Goal: Transaction & Acquisition: Purchase product/service

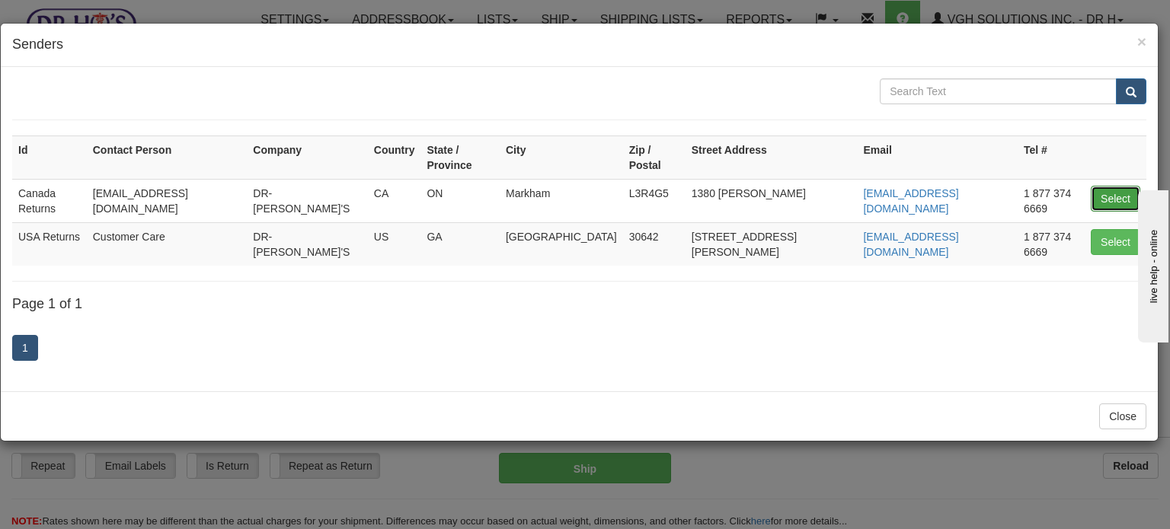
click at [1106, 186] on button "Select" at bounding box center [1114, 199] width 49 height 26
type input "Canada Returns"
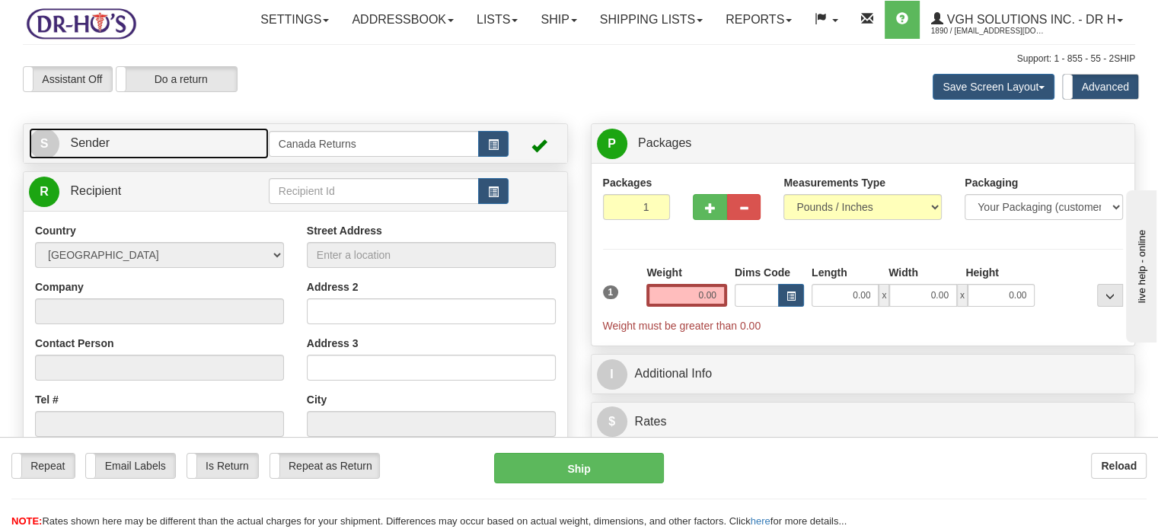
click at [230, 159] on link "S Sender" at bounding box center [149, 143] width 240 height 31
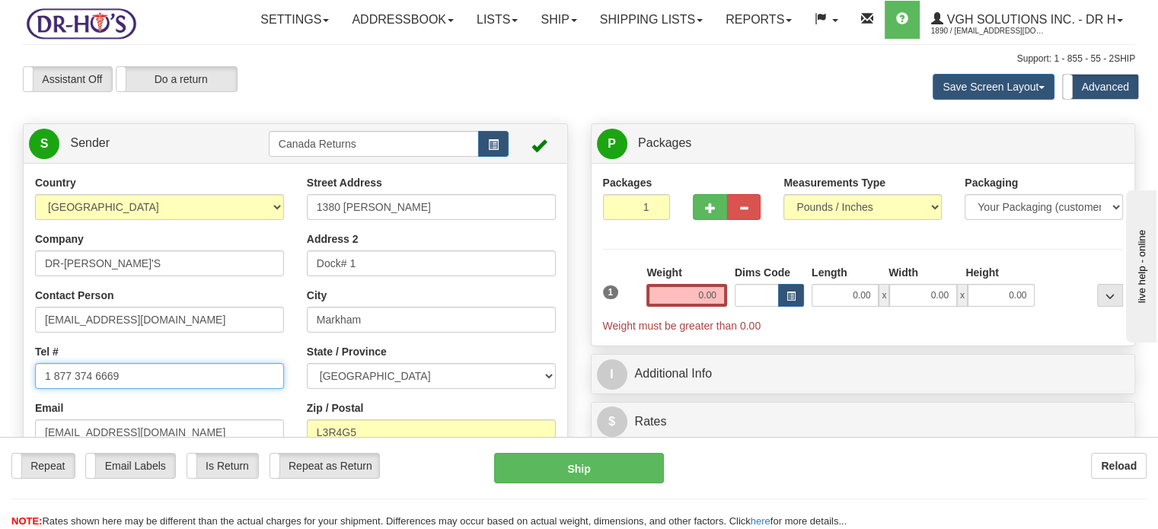
drag, startPoint x: 138, startPoint y: 408, endPoint x: 0, endPoint y: 386, distance: 139.6
paste input "905632739"
type input "9056327399"
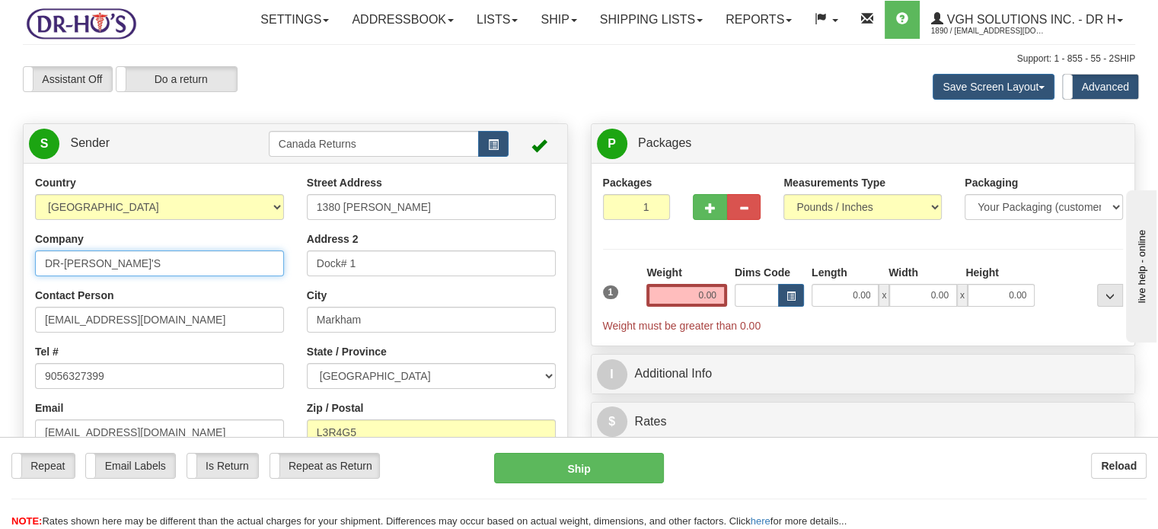
drag, startPoint x: 139, startPoint y: 298, endPoint x: 0, endPoint y: 270, distance: 142.2
type input "[PERSON_NAME]"
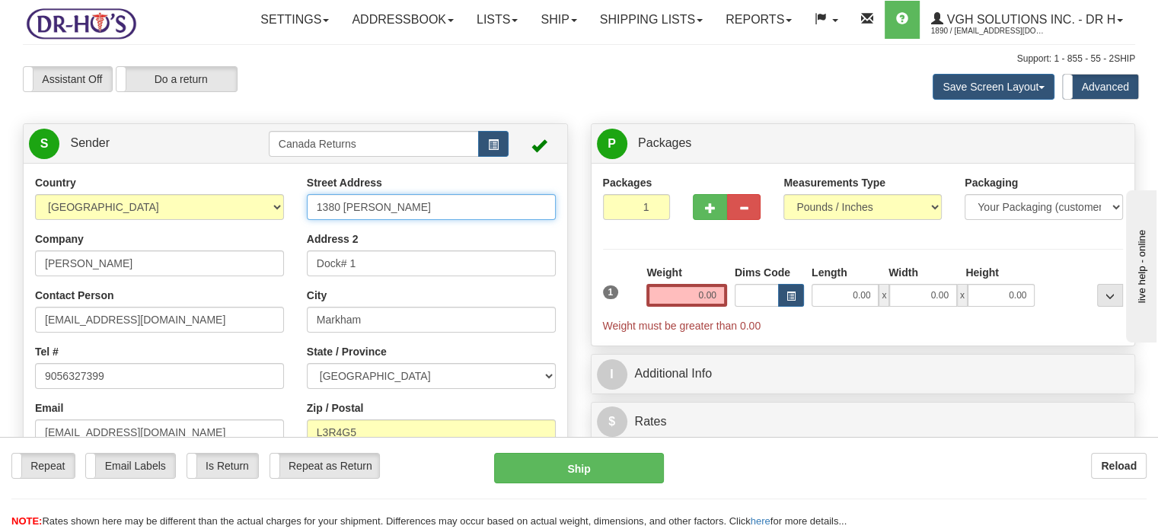
drag, startPoint x: 460, startPoint y: 254, endPoint x: 268, endPoint y: 247, distance: 192.0
click at [273, 247] on div "Country [GEOGRAPHIC_DATA] [GEOGRAPHIC_DATA] [GEOGRAPHIC_DATA] [GEOGRAPHIC_DATA]…" at bounding box center [296, 386] width 544 height 422
paste input "[STREET_ADDRESS]"
drag, startPoint x: 344, startPoint y: 238, endPoint x: 554, endPoint y: 231, distance: 210.3
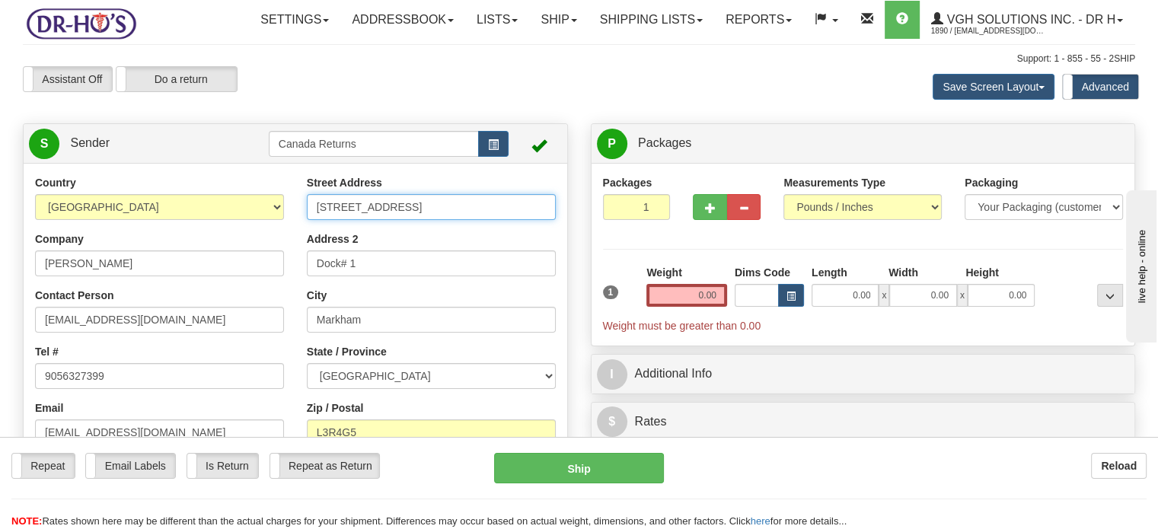
click at [554, 220] on input "[STREET_ADDRESS]" at bounding box center [431, 207] width 249 height 26
click at [461, 220] on input "[STREET_ADDRESS]" at bounding box center [431, 207] width 249 height 26
drag, startPoint x: 353, startPoint y: 239, endPoint x: 545, endPoint y: 241, distance: 192.7
click at [545, 220] on input "[STREET_ADDRESS]" at bounding box center [431, 207] width 249 height 26
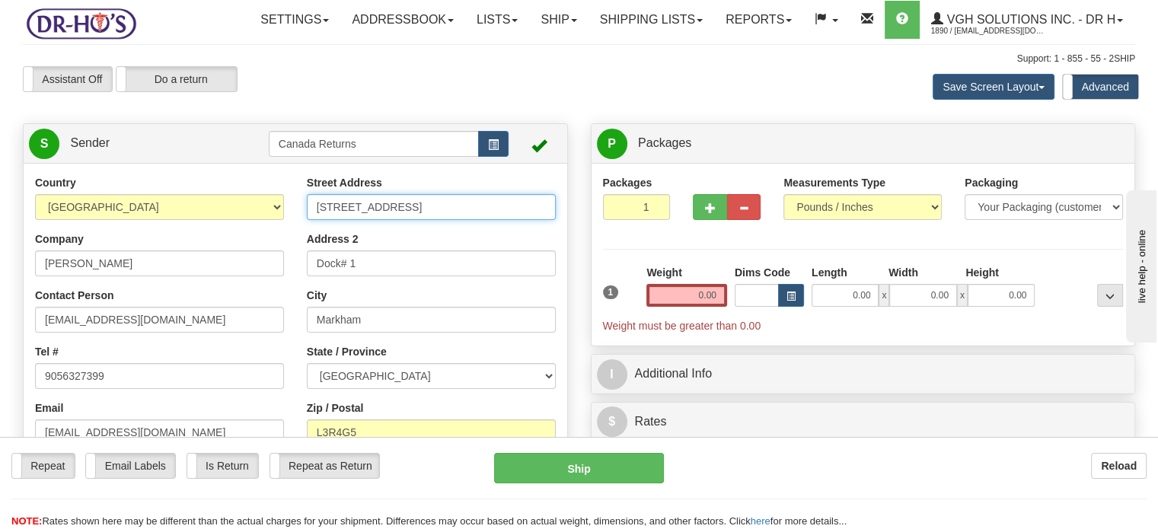
type input "[STREET_ADDRESS]"
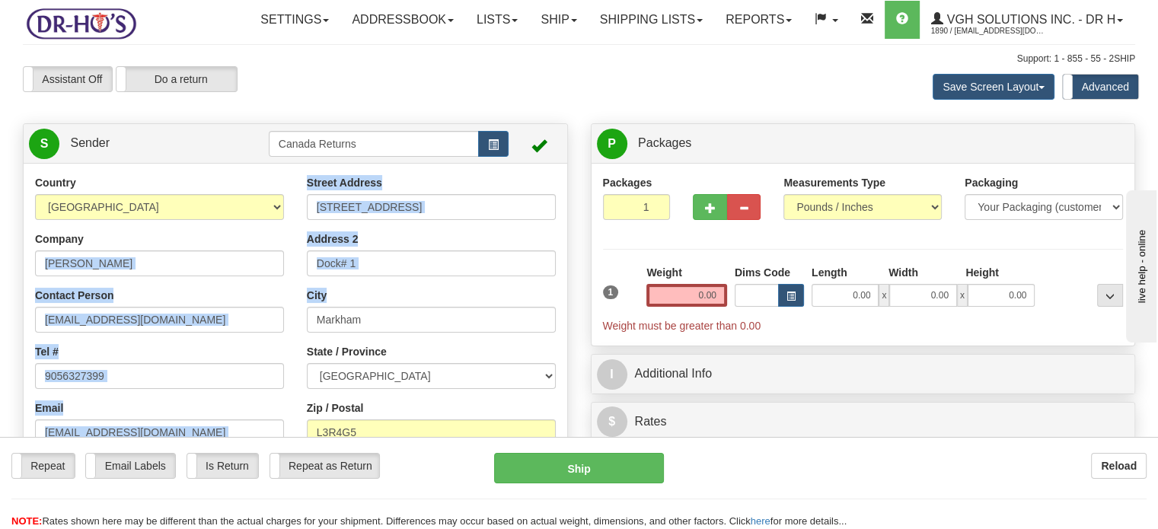
drag, startPoint x: 481, startPoint y: 315, endPoint x: 244, endPoint y: 279, distance: 240.3
click at [244, 279] on div "Country [GEOGRAPHIC_DATA] [GEOGRAPHIC_DATA] [GEOGRAPHIC_DATA] [GEOGRAPHIC_DATA]…" at bounding box center [296, 386] width 544 height 422
click at [369, 276] on div "Address 2 Dock# 1" at bounding box center [431, 253] width 249 height 45
click at [378, 276] on input "Dock# 1" at bounding box center [431, 264] width 249 height 26
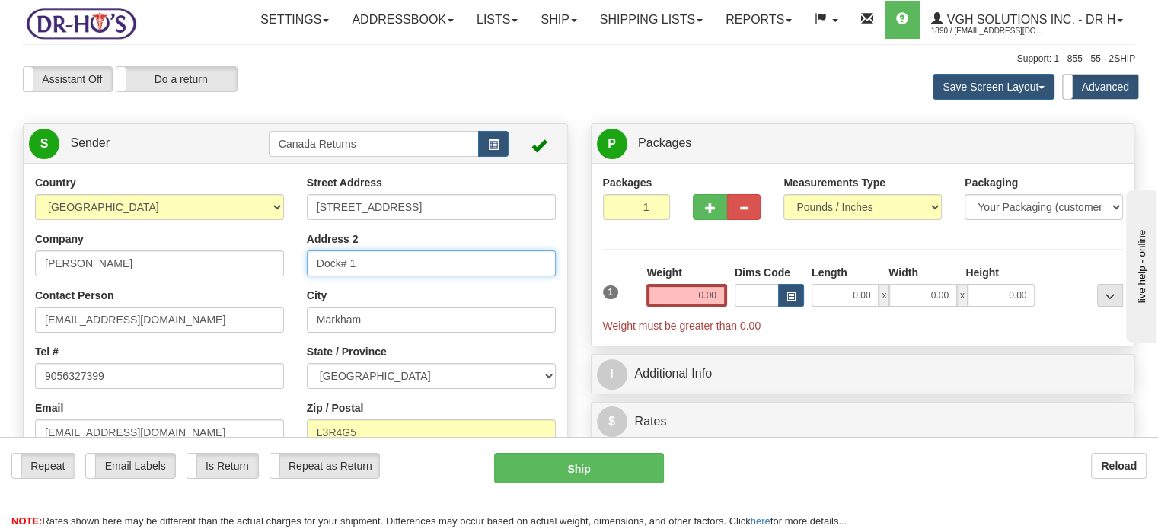
click at [378, 276] on input "Dock# 1" at bounding box center [431, 264] width 249 height 26
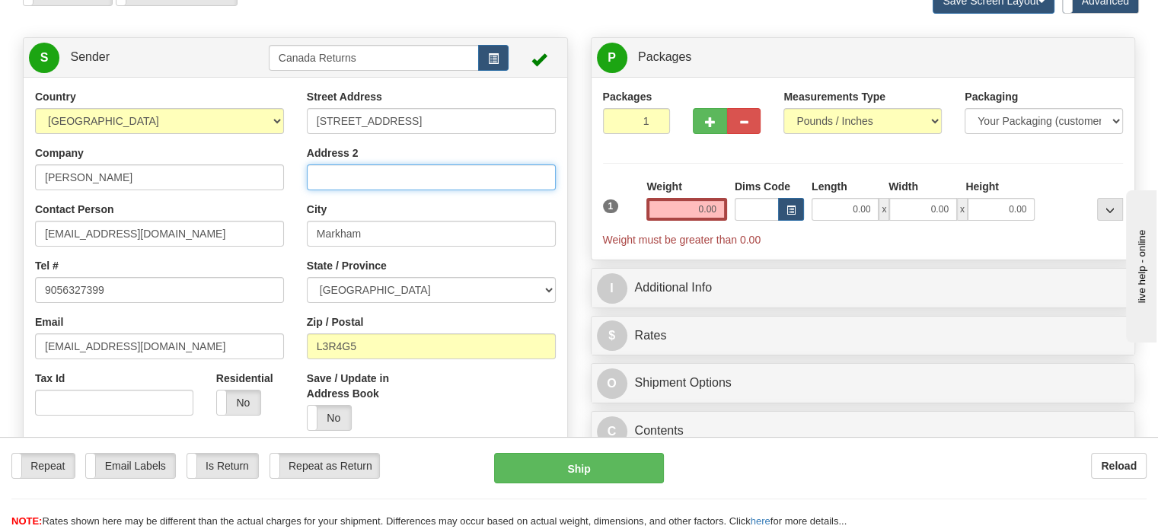
scroll to position [152, 0]
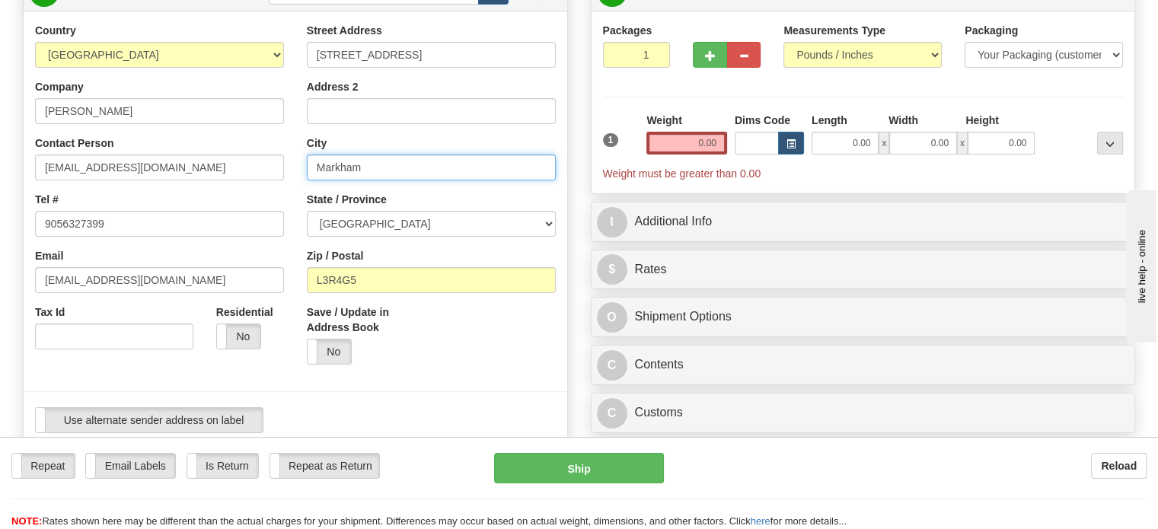
drag, startPoint x: 374, startPoint y: 205, endPoint x: 273, endPoint y: 200, distance: 101.4
click at [266, 194] on div "Country [GEOGRAPHIC_DATA] [GEOGRAPHIC_DATA] [GEOGRAPHIC_DATA] [GEOGRAPHIC_DATA]…" at bounding box center [296, 234] width 544 height 422
paste input "[GEOGRAPHIC_DATA] [GEOGRAPHIC_DATA]"
drag, startPoint x: 367, startPoint y: 201, endPoint x: 503, endPoint y: 200, distance: 135.5
click at [503, 180] on input "[GEOGRAPHIC_DATA] [GEOGRAPHIC_DATA]" at bounding box center [431, 168] width 249 height 26
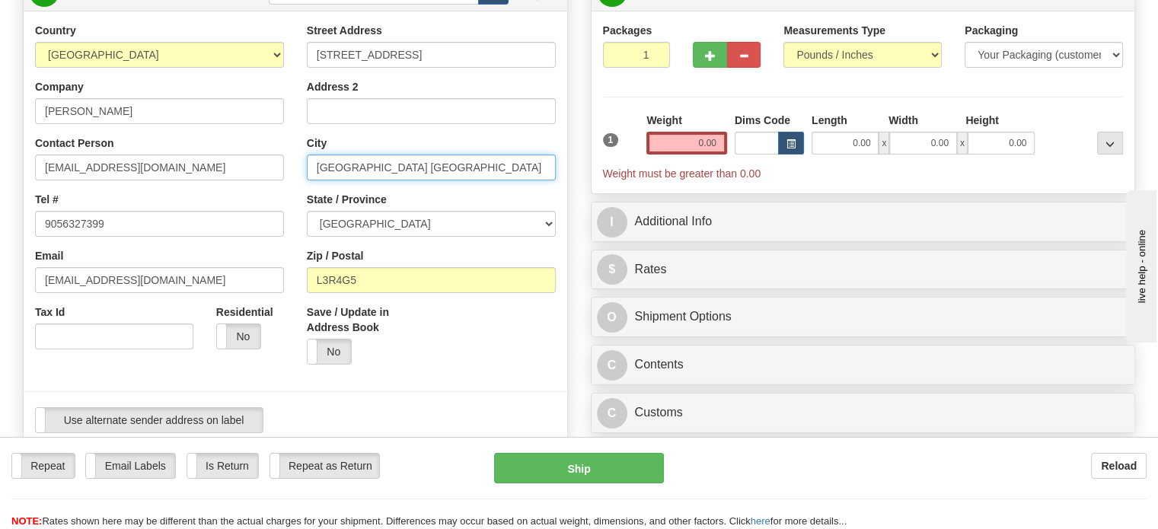
click at [402, 180] on input "[GEOGRAPHIC_DATA] [GEOGRAPHIC_DATA]" at bounding box center [431, 168] width 249 height 26
drag, startPoint x: 390, startPoint y: 200, endPoint x: 520, endPoint y: 197, distance: 130.2
click at [520, 180] on input "[GEOGRAPHIC_DATA] [GEOGRAPHIC_DATA]" at bounding box center [431, 168] width 249 height 26
type input "[GEOGRAPHIC_DATA]"
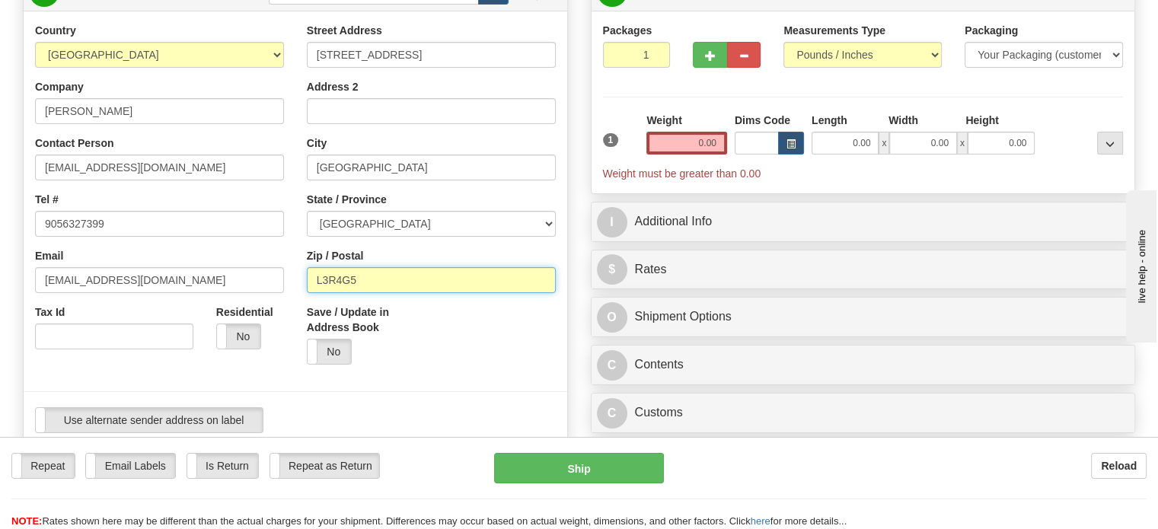
drag, startPoint x: 429, startPoint y: 315, endPoint x: 228, endPoint y: 310, distance: 201.1
click at [241, 311] on div "Country [GEOGRAPHIC_DATA] [GEOGRAPHIC_DATA] [GEOGRAPHIC_DATA] [GEOGRAPHIC_DATA]…" at bounding box center [296, 234] width 544 height 422
paste input "[GEOGRAPHIC_DATA], L7N1R5 [GEOGRAPHIC_DATA]"
drag, startPoint x: 358, startPoint y: 308, endPoint x: 260, endPoint y: 307, distance: 98.2
click at [260, 307] on div "Country [GEOGRAPHIC_DATA] [GEOGRAPHIC_DATA] [GEOGRAPHIC_DATA] [GEOGRAPHIC_DATA]…" at bounding box center [296, 234] width 544 height 422
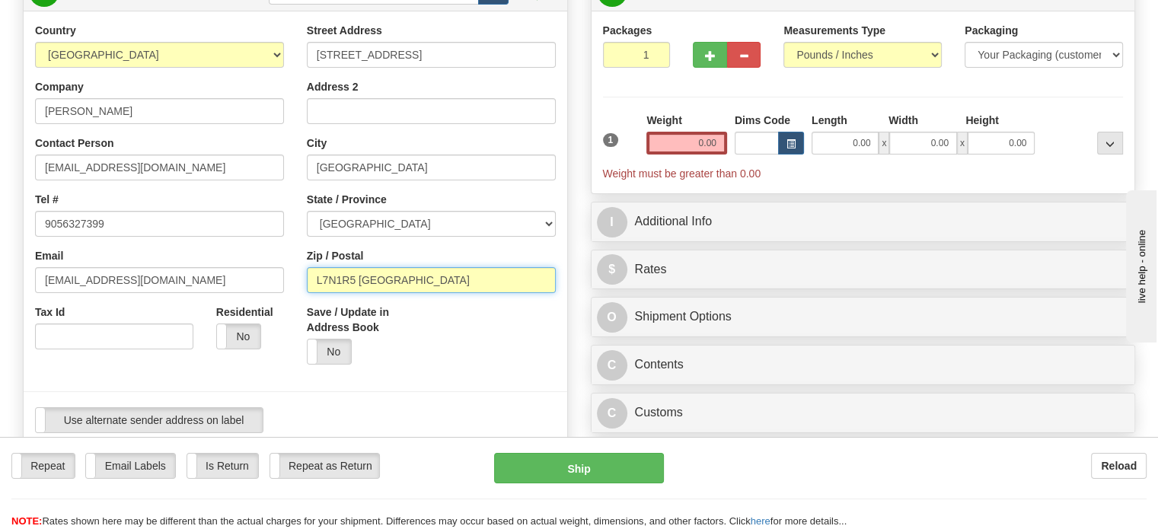
click at [479, 293] on input "L7N1R5 [GEOGRAPHIC_DATA]" at bounding box center [431, 280] width 249 height 26
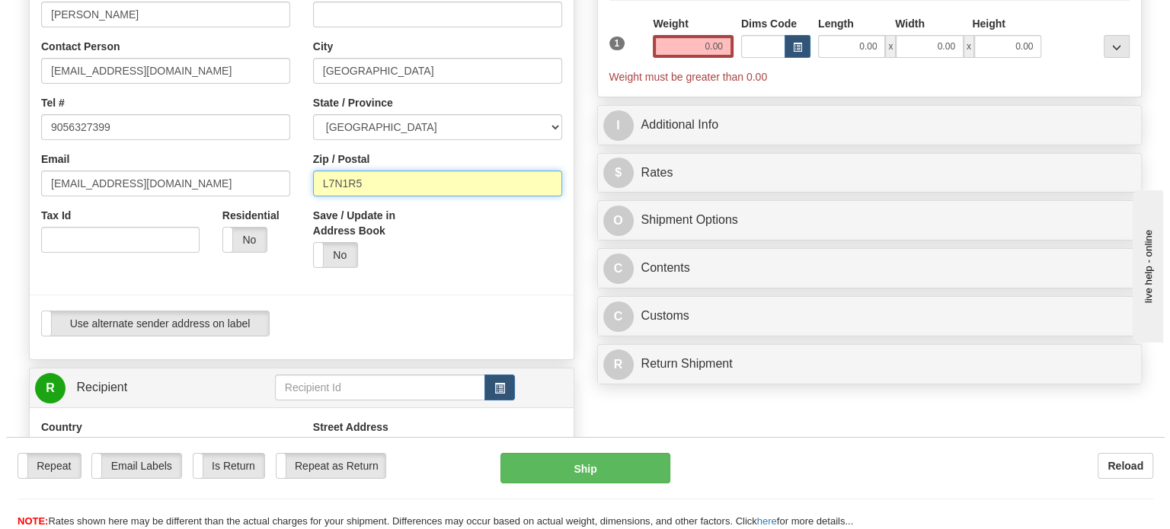
scroll to position [381, 0]
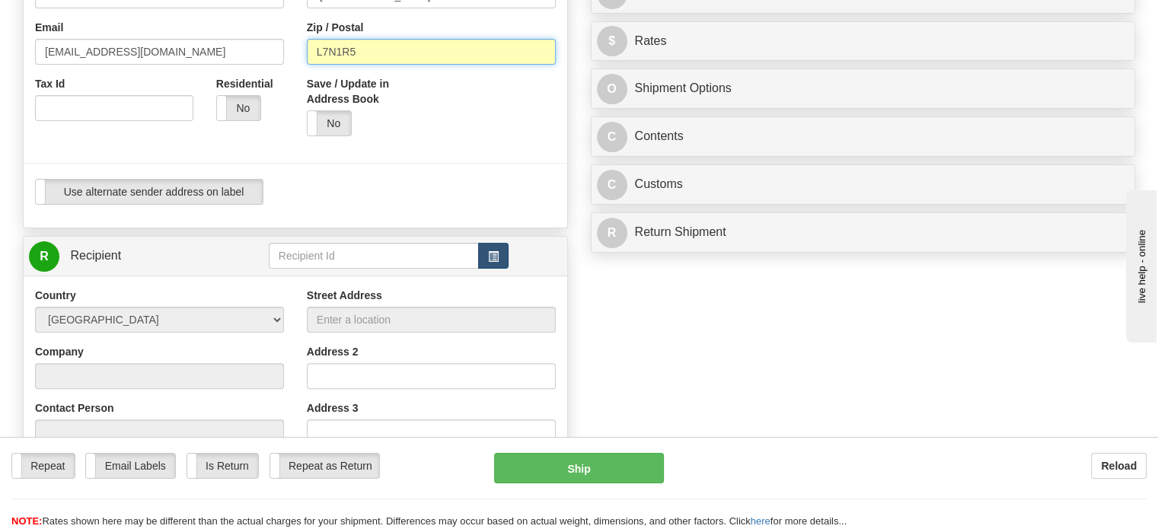
type input "L7N1R5"
click at [494, 262] on span "button" at bounding box center [493, 257] width 11 height 10
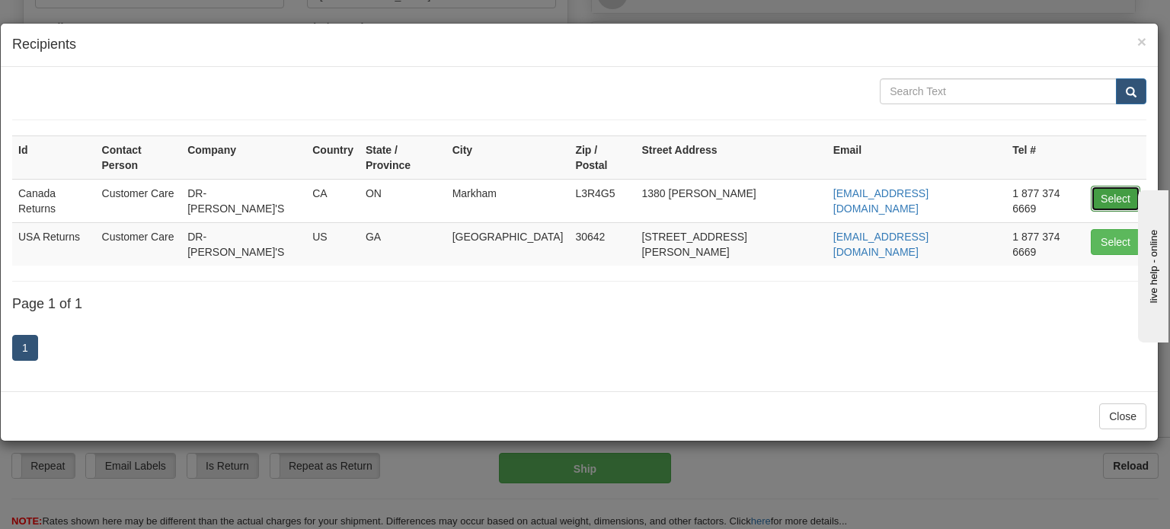
click at [1094, 186] on button "Select" at bounding box center [1114, 199] width 49 height 26
type input "Canada Returns"
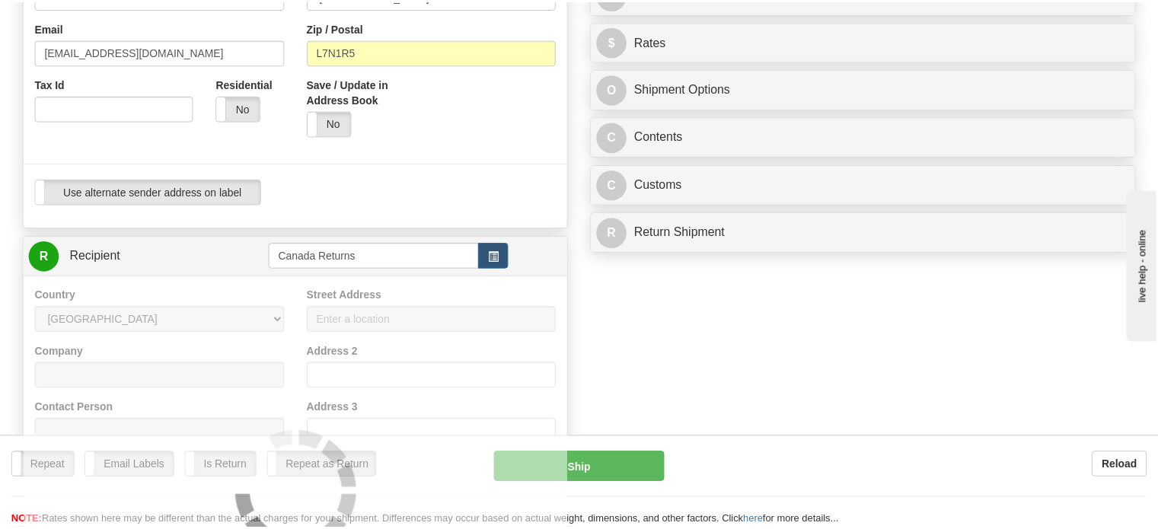
scroll to position [66, 0]
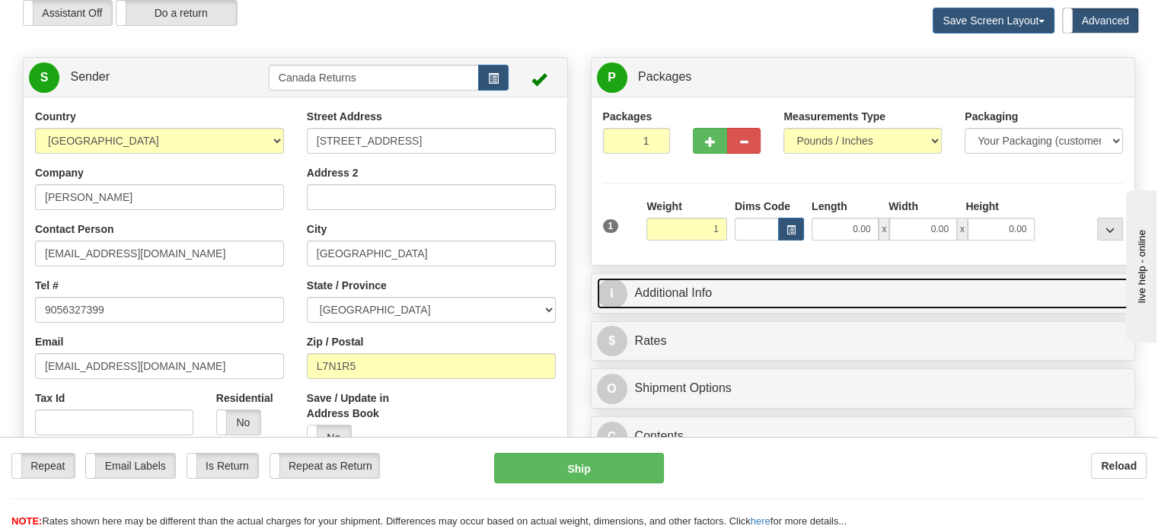
type input "1.00"
click at [742, 309] on link "I Additional Info" at bounding box center [863, 293] width 533 height 31
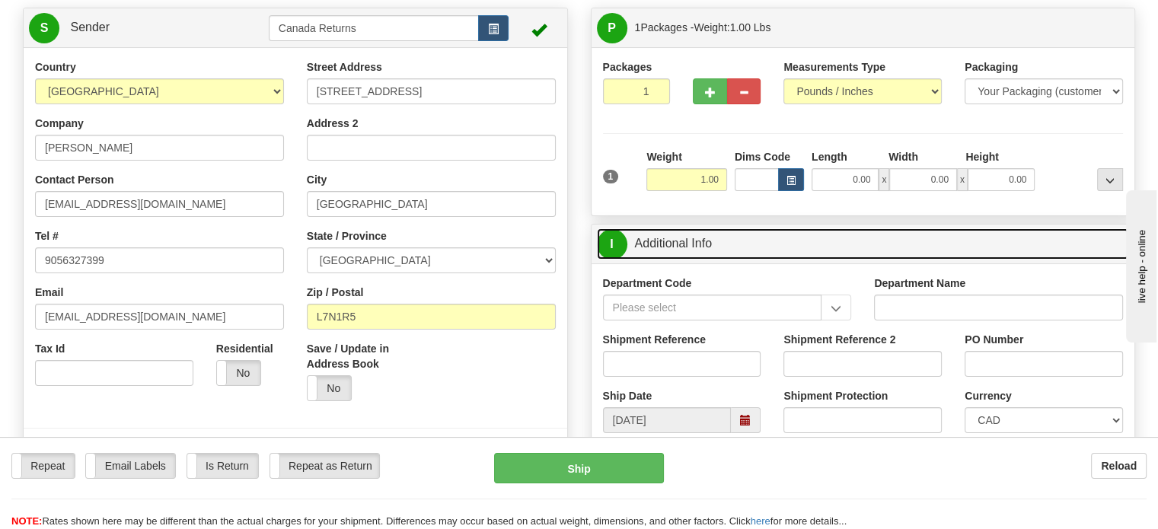
scroll to position [219, 0]
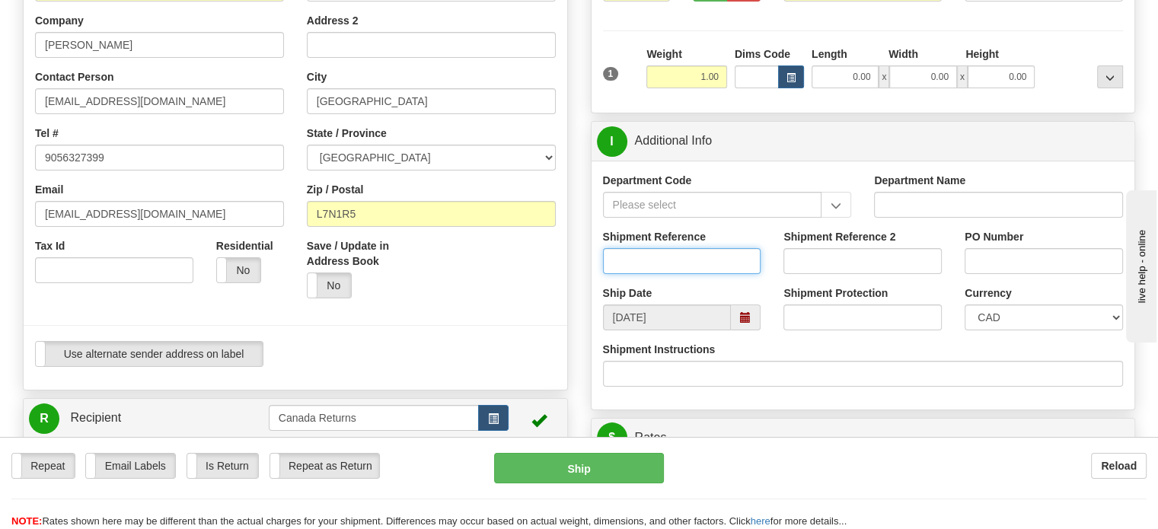
click at [664, 274] on input "Shipment Reference" at bounding box center [682, 261] width 158 height 26
paste input "1152721"
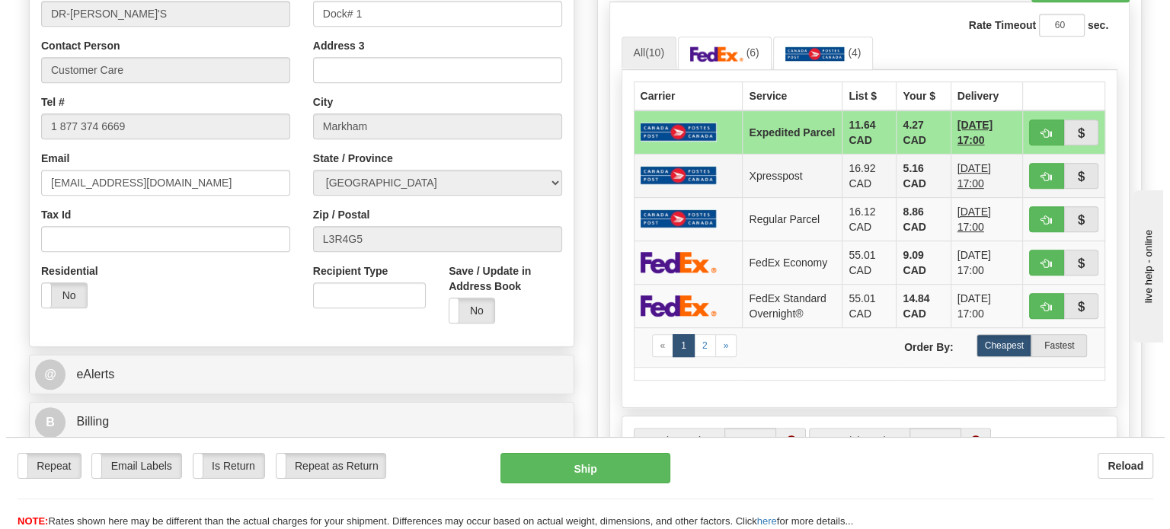
scroll to position [828, 0]
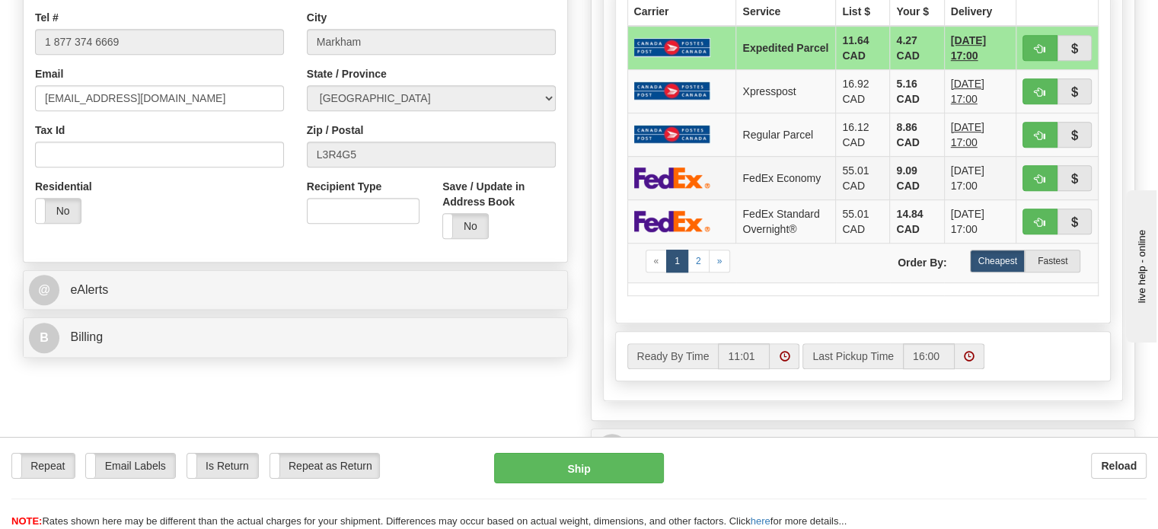
type input "1152721"
click at [890, 200] on td "9.09 CAD" at bounding box center [917, 177] width 54 height 43
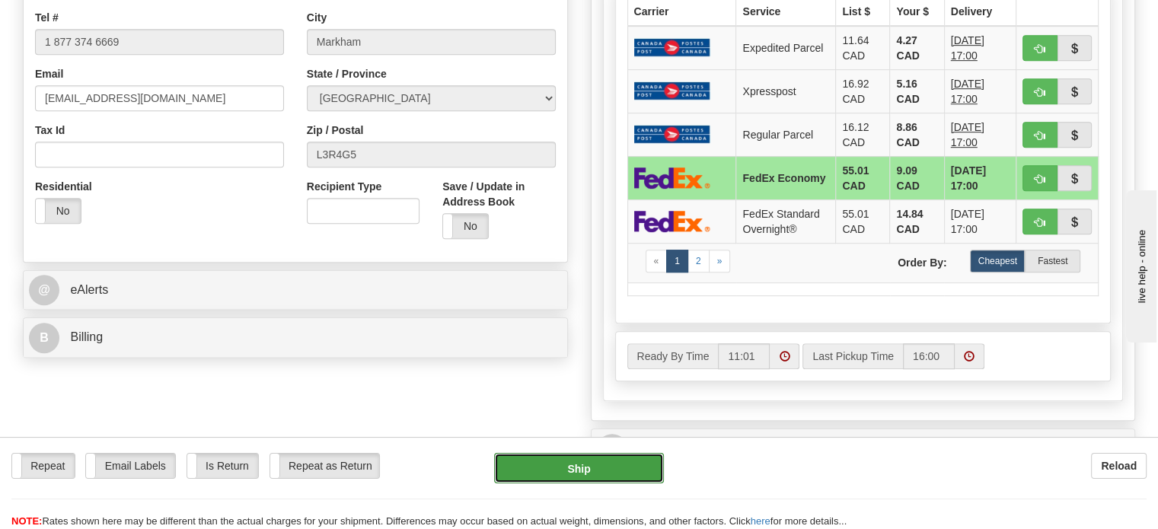
click at [566, 468] on button "Ship" at bounding box center [579, 468] width 171 height 30
type input "20"
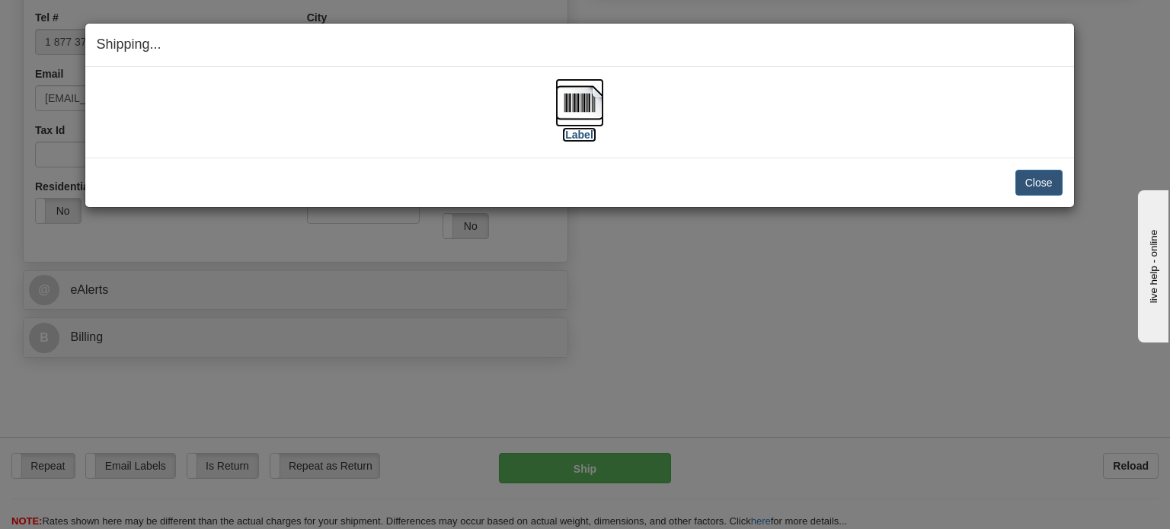
click at [579, 104] on img at bounding box center [579, 102] width 49 height 49
